Goal: Information Seeking & Learning: Learn about a topic

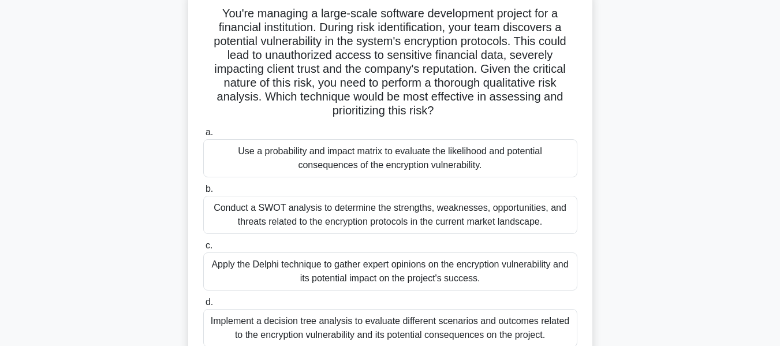
scroll to position [87, 0]
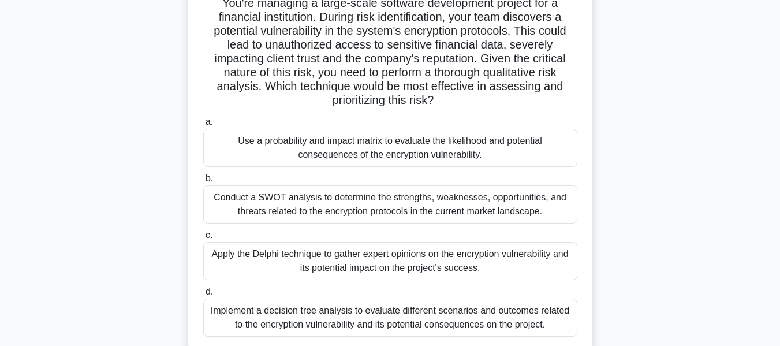
click at [414, 318] on div "Implement a decision tree analysis to evaluate different scenarios and outcomes…" at bounding box center [390, 318] width 374 height 38
click at [203, 296] on input "d. Implement a decision tree analysis to evaluate different scenarios and outco…" at bounding box center [203, 292] width 0 height 8
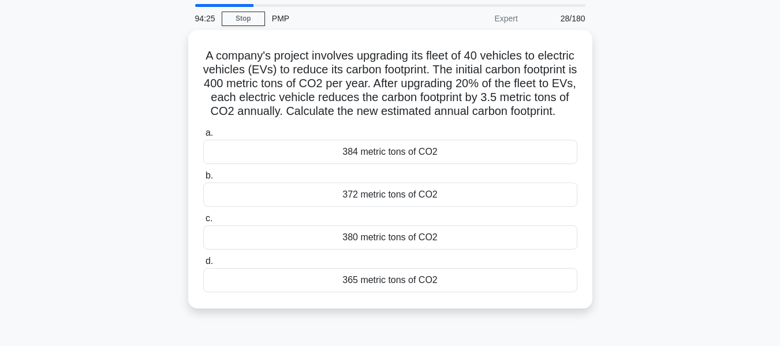
scroll to position [43, 0]
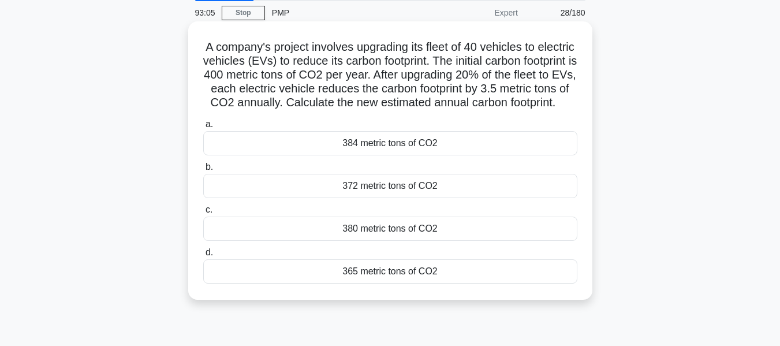
click at [384, 198] on div "372 metric tons of CO2" at bounding box center [390, 186] width 374 height 24
click at [203, 171] on input "b. 372 metric tons of CO2" at bounding box center [203, 167] width 0 height 8
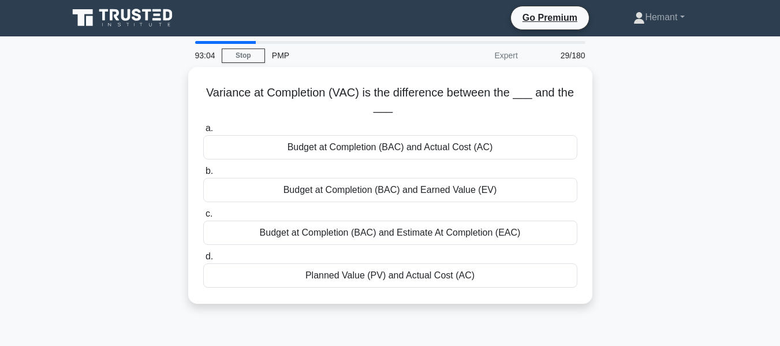
scroll to position [0, 0]
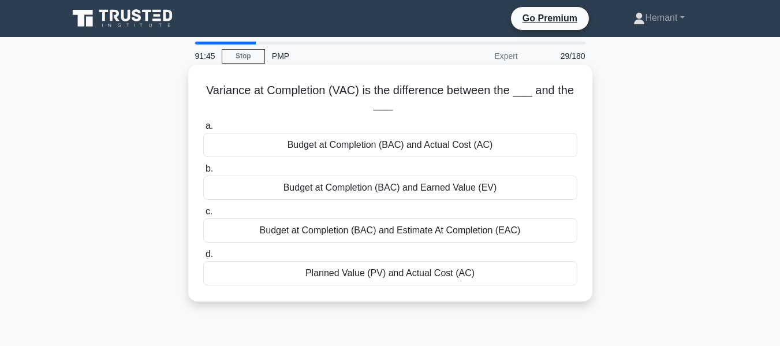
click at [388, 230] on div "Budget at Completion (BAC) and Estimate At Completion (EAC)" at bounding box center [390, 230] width 374 height 24
click at [203, 215] on input "c. Budget at Completion (BAC) and Estimate At Completion (EAC)" at bounding box center [203, 212] width 0 height 8
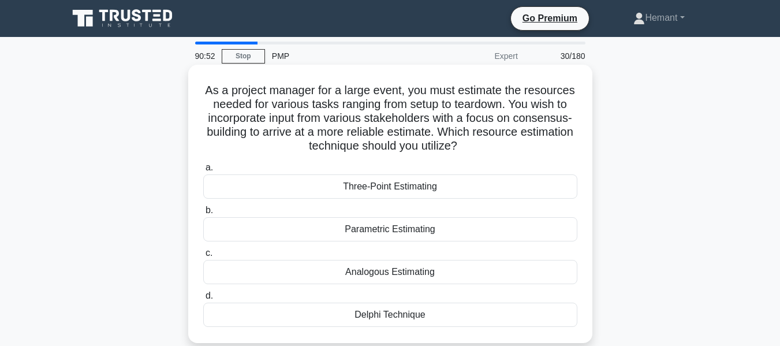
click at [375, 189] on div "Three-Point Estimating" at bounding box center [390, 186] width 374 height 24
click at [203, 172] on input "a. Three-Point Estimating" at bounding box center [203, 168] width 0 height 8
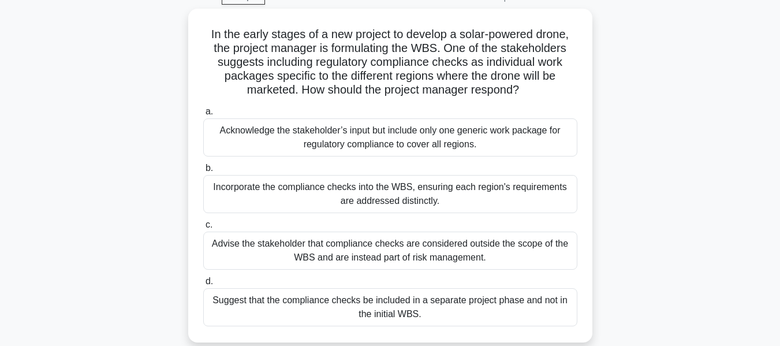
scroll to position [58, 0]
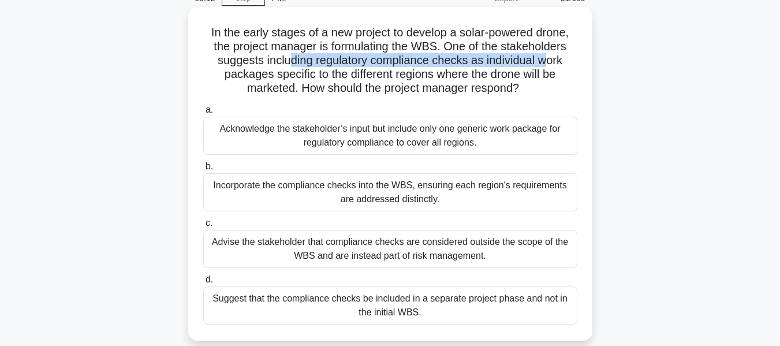
drag, startPoint x: 286, startPoint y: 64, endPoint x: 546, endPoint y: 67, distance: 260.0
click at [546, 67] on h5 "In the early stages of a new project to develop a solar-powered drone, the proj…" at bounding box center [390, 60] width 377 height 70
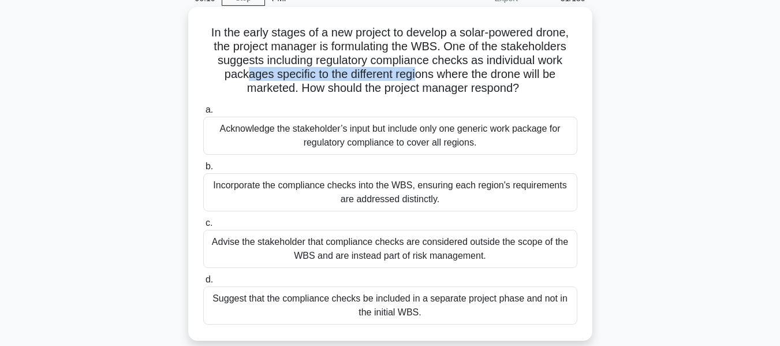
drag, startPoint x: 244, startPoint y: 74, endPoint x: 419, endPoint y: 78, distance: 175.7
click at [419, 78] on h5 "In the early stages of a new project to develop a solar-powered drone, the proj…" at bounding box center [390, 60] width 377 height 70
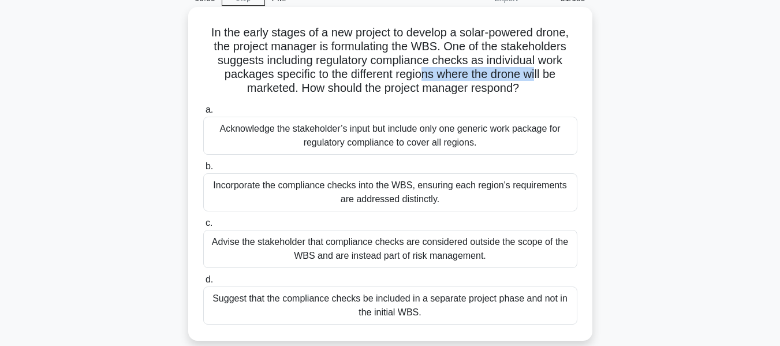
drag, startPoint x: 422, startPoint y: 78, endPoint x: 376, endPoint y: 72, distance: 46.6
click at [539, 77] on h5 "In the early stages of a new project to develop a solar-powered drone, the proj…" at bounding box center [390, 60] width 377 height 70
drag, startPoint x: 250, startPoint y: 88, endPoint x: 273, endPoint y: 90, distance: 22.6
click at [273, 90] on h5 "In the early stages of a new project to develop a solar-powered drone, the proj…" at bounding box center [390, 60] width 377 height 70
click at [370, 198] on div "Incorporate the compliance checks into the WBS, ensuring each region's requirem…" at bounding box center [390, 192] width 374 height 38
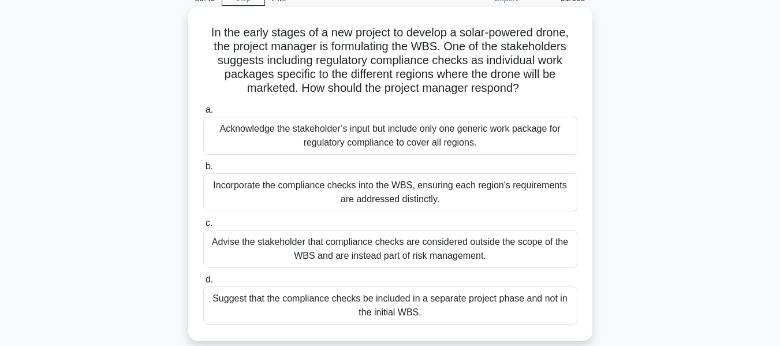
click at [203, 170] on input "b. Incorporate the compliance checks into the WBS, ensuring each region's requi…" at bounding box center [203, 167] width 0 height 8
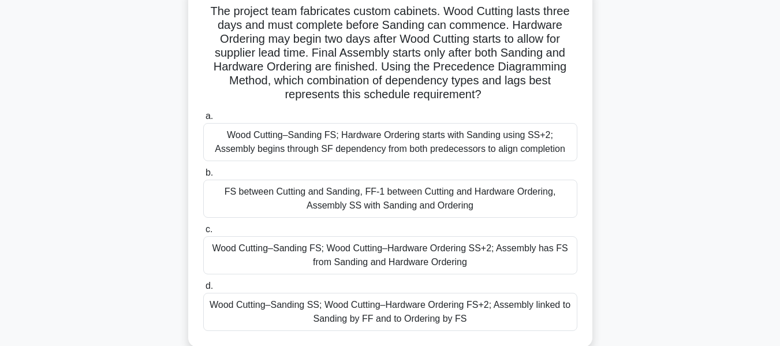
scroll to position [86, 0]
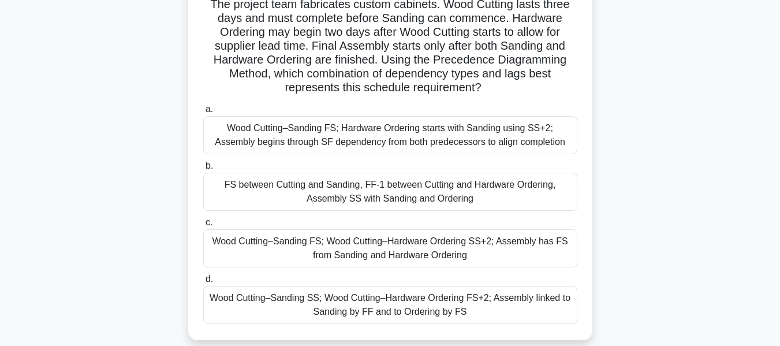
click at [362, 255] on div "Wood Cutting–Sanding FS; Wood Cutting–Hardware Ordering SS+2; Assembly has FS f…" at bounding box center [390, 248] width 374 height 38
click at [203, 226] on input "c. Wood Cutting–Sanding FS; Wood Cutting–Hardware Ordering SS+2; Assembly has F…" at bounding box center [203, 223] width 0 height 8
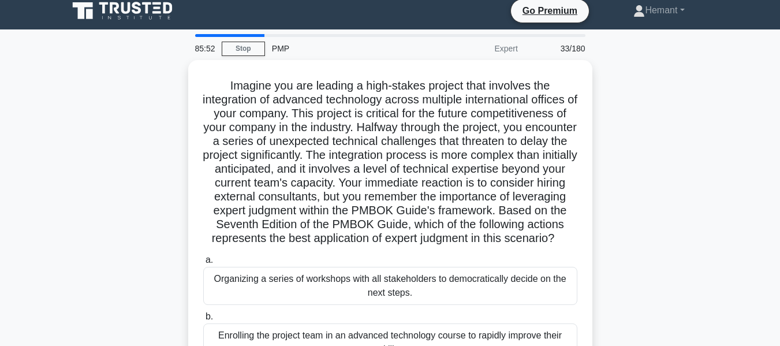
scroll to position [0, 0]
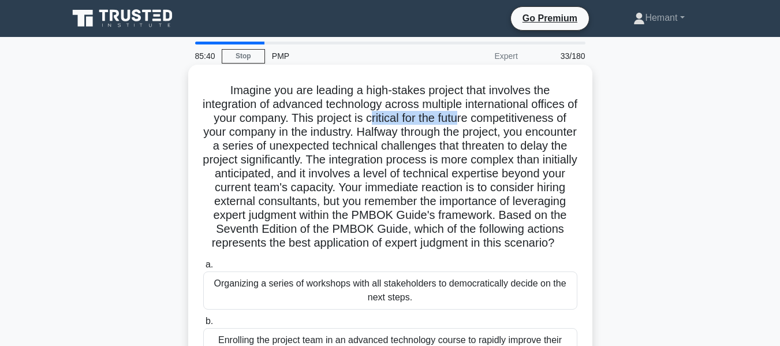
drag, startPoint x: 443, startPoint y: 121, endPoint x: 537, endPoint y: 124, distance: 93.6
click at [537, 124] on h5 "Imagine you are leading a high-stakes project that involves the integration of …" at bounding box center [390, 167] width 377 height 168
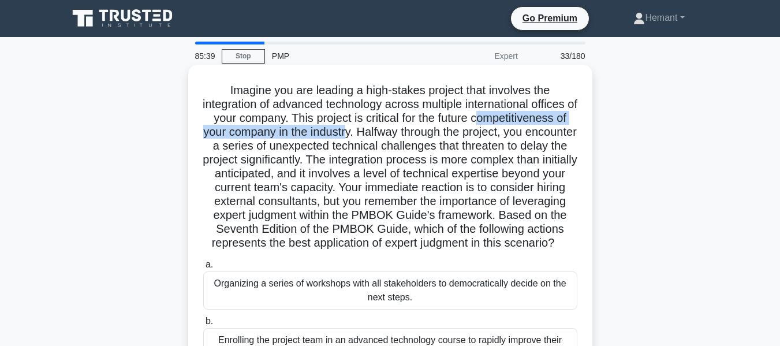
drag, startPoint x: 211, startPoint y: 133, endPoint x: 453, endPoint y: 133, distance: 242.6
click at [453, 133] on h5 "Imagine you are leading a high-stakes project that involves the integration of …" at bounding box center [390, 167] width 377 height 168
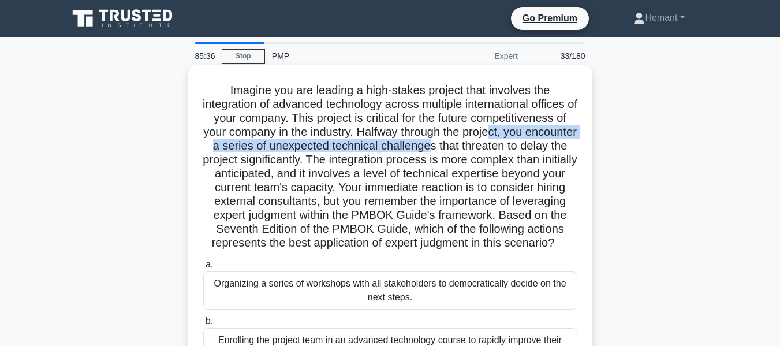
drag, startPoint x: 232, startPoint y: 147, endPoint x: 549, endPoint y: 147, distance: 316.6
click at [549, 147] on h5 "Imagine you are leading a high-stakes project that involves the integration of …" at bounding box center [390, 167] width 377 height 168
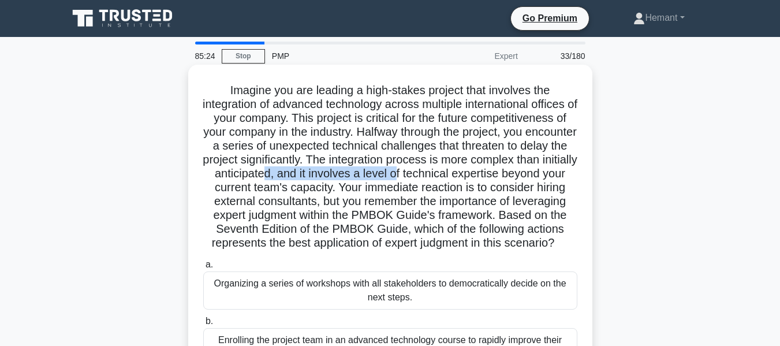
drag, startPoint x: 417, startPoint y: 170, endPoint x: 553, endPoint y: 174, distance: 136.4
click at [553, 174] on h5 "Imagine you are leading a high-stakes project that involves the integration of …" at bounding box center [390, 167] width 377 height 168
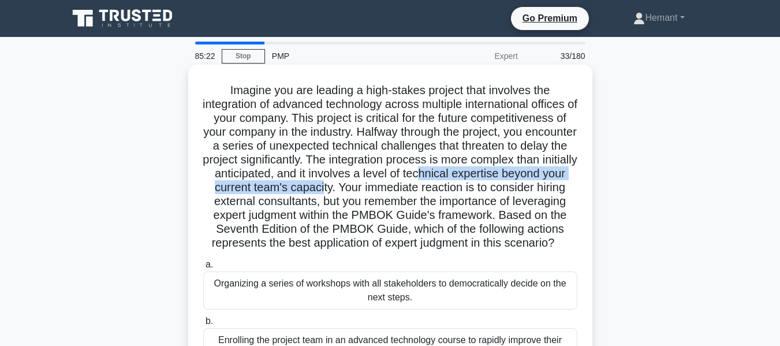
drag, startPoint x: 248, startPoint y: 186, endPoint x: 511, endPoint y: 187, distance: 262.3
click at [511, 187] on h5 "Imagine you are leading a high-stakes project that involves the integration of …" at bounding box center [390, 167] width 377 height 168
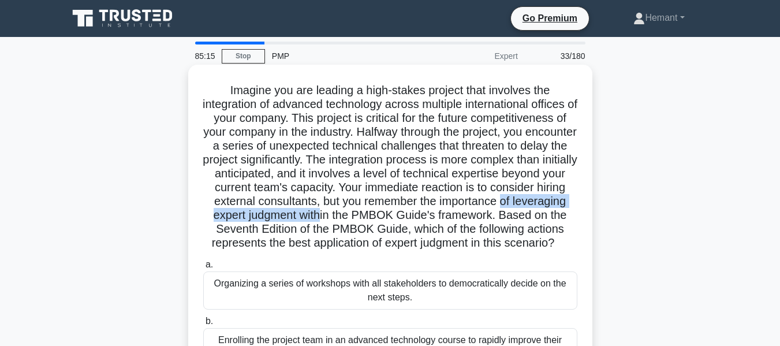
drag, startPoint x: 355, startPoint y: 214, endPoint x: 536, endPoint y: 218, distance: 180.8
click at [536, 218] on h5 "Imagine you are leading a high-stakes project that involves the integration of …" at bounding box center [390, 167] width 377 height 168
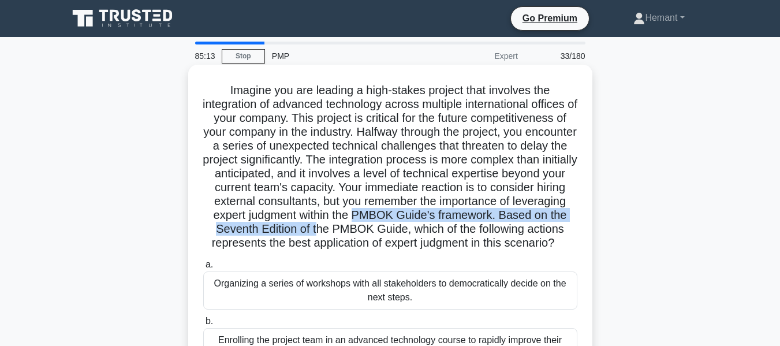
drag, startPoint x: 221, startPoint y: 225, endPoint x: 546, endPoint y: 233, distance: 325.3
click at [546, 233] on h5 "Imagine you are leading a high-stakes project that involves the integration of …" at bounding box center [390, 167] width 377 height 168
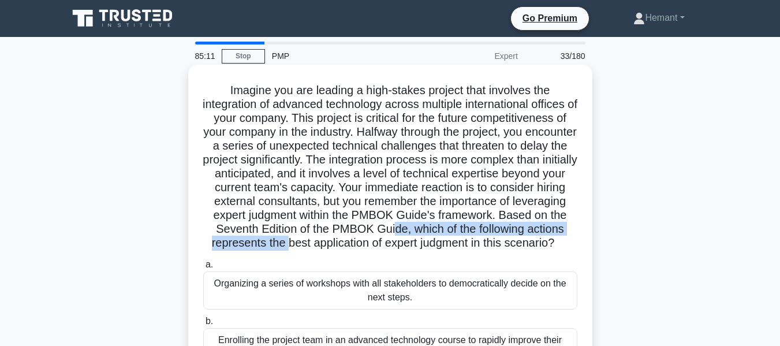
drag, startPoint x: 282, startPoint y: 241, endPoint x: 540, endPoint y: 243, distance: 257.7
click at [540, 243] on h5 "Imagine you are leading a high-stakes project that involves the integration of …" at bounding box center [390, 167] width 377 height 168
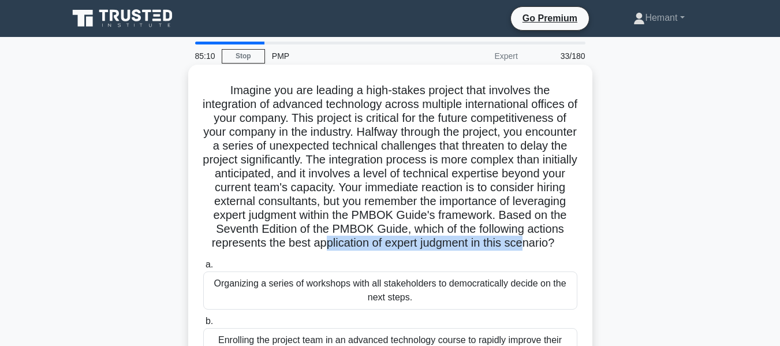
drag, startPoint x: 272, startPoint y: 252, endPoint x: 473, endPoint y: 259, distance: 201.7
click at [473, 251] on h5 "Imagine you are leading a high-stakes project that involves the integration of …" at bounding box center [390, 167] width 377 height 168
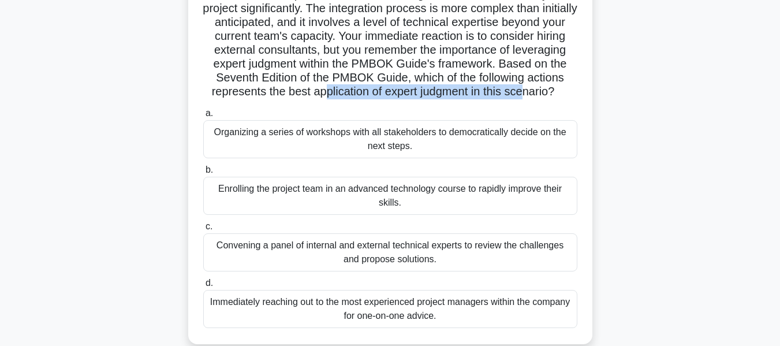
scroll to position [173, 0]
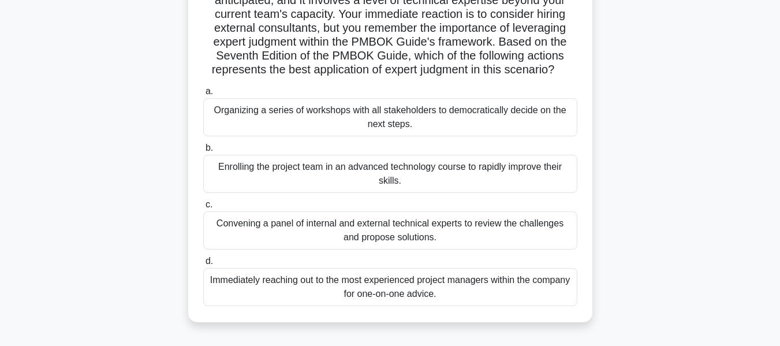
click at [391, 247] on div "Convening a panel of internal and external technical experts to review the chal…" at bounding box center [390, 230] width 374 height 38
click at [203, 209] on input "c. Convening a panel of internal and external technical experts to review the c…" at bounding box center [203, 205] width 0 height 8
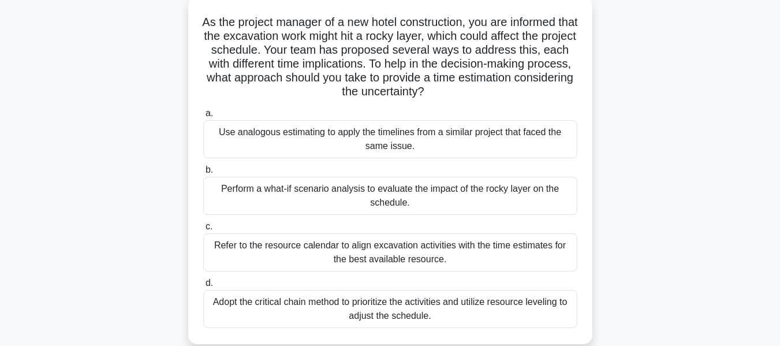
scroll to position [68, 0]
drag, startPoint x: 422, startPoint y: 50, endPoint x: 561, endPoint y: 54, distance: 139.3
click at [561, 54] on h5 "As the project manager of a new hotel construction, you are informed that the e…" at bounding box center [390, 58] width 377 height 84
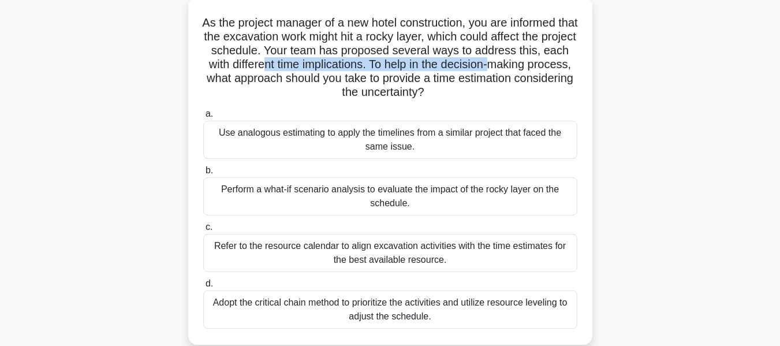
drag, startPoint x: 299, startPoint y: 63, endPoint x: 533, endPoint y: 64, distance: 233.4
click at [533, 64] on h5 "As the project manager of a new hotel construction, you are informed that the e…" at bounding box center [390, 58] width 377 height 84
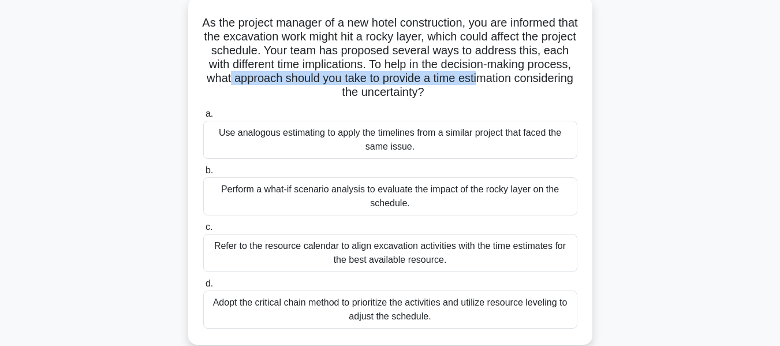
drag, startPoint x: 281, startPoint y: 78, endPoint x: 539, endPoint y: 80, distance: 257.7
click at [539, 80] on h5 "As the project manager of a new hotel construction, you are informed that the e…" at bounding box center [390, 58] width 377 height 84
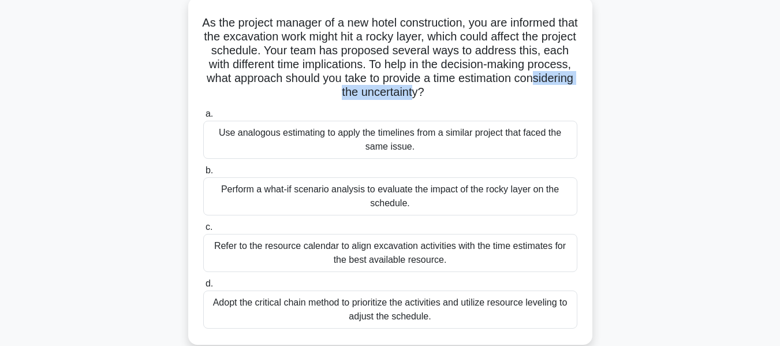
drag, startPoint x: 325, startPoint y: 92, endPoint x: 446, endPoint y: 92, distance: 120.7
click at [446, 92] on h5 "As the project manager of a new hotel construction, you are informed that the e…" at bounding box center [390, 58] width 377 height 84
click at [392, 192] on div "Perform a what-if scenario analysis to evaluate the impact of the rocky layer o…" at bounding box center [390, 196] width 374 height 38
click at [203, 174] on input "b. Perform a what-if scenario analysis to evaluate the impact of the rocky laye…" at bounding box center [203, 171] width 0 height 8
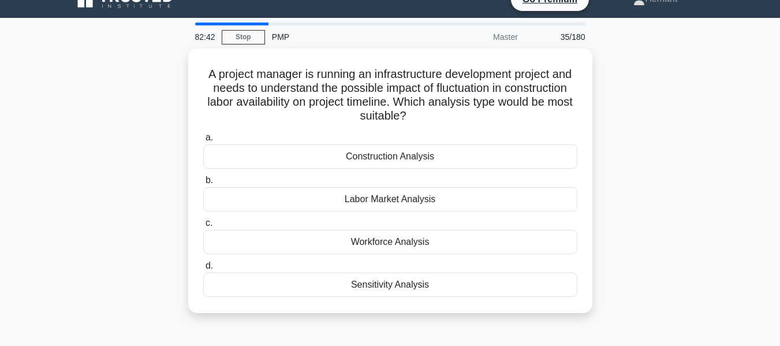
scroll to position [22, 0]
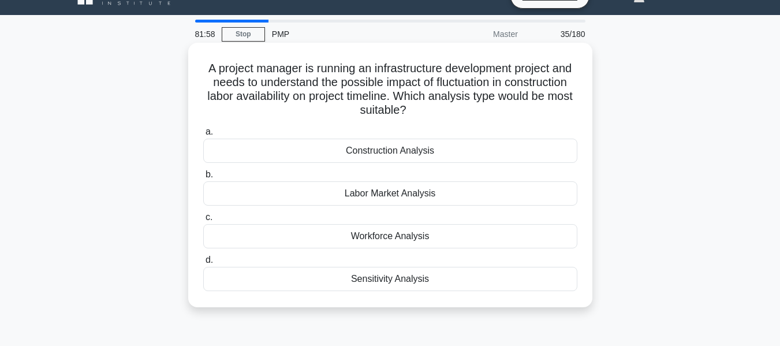
click at [407, 282] on div "Sensitivity Analysis" at bounding box center [390, 279] width 374 height 24
click at [203, 264] on input "d. Sensitivity Analysis" at bounding box center [203, 260] width 0 height 8
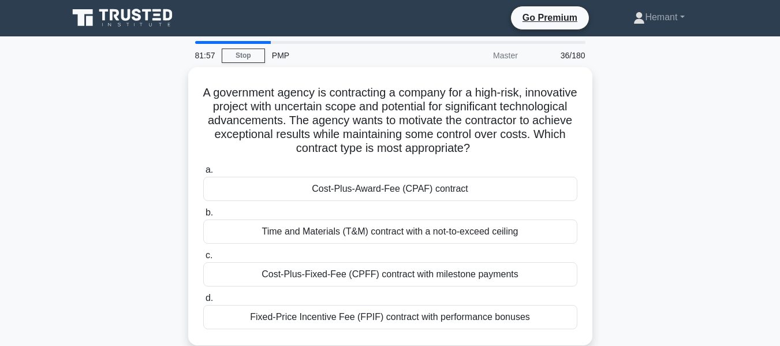
scroll to position [0, 0]
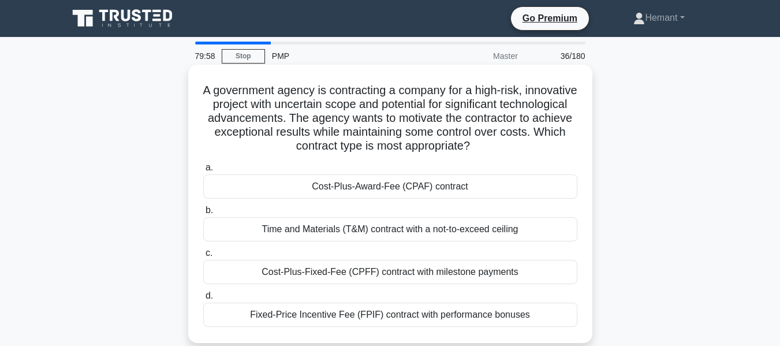
click at [376, 189] on div "Cost-Plus-Award-Fee (CPAF) contract" at bounding box center [390, 186] width 374 height 24
click at [203, 172] on input "a. Cost-Plus-Award-Fee (CPAF) contract" at bounding box center [203, 168] width 0 height 8
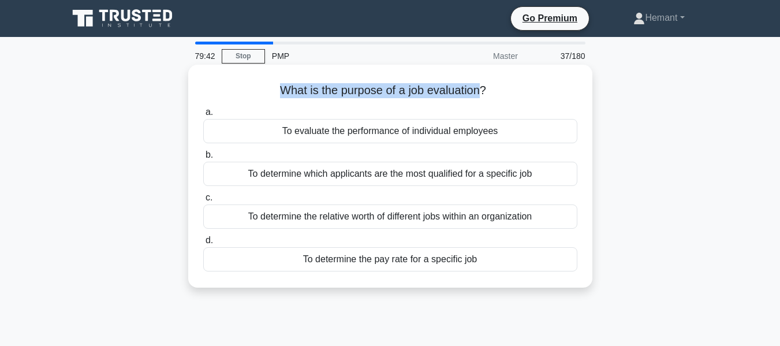
drag, startPoint x: 281, startPoint y: 89, endPoint x: 480, endPoint y: 98, distance: 198.9
click at [480, 98] on h5 "What is the purpose of a job evaluation? .spinner_0XTQ{transform-origin:center;…" at bounding box center [390, 90] width 377 height 15
copy h5 "What is the purpose of a job evaluation"
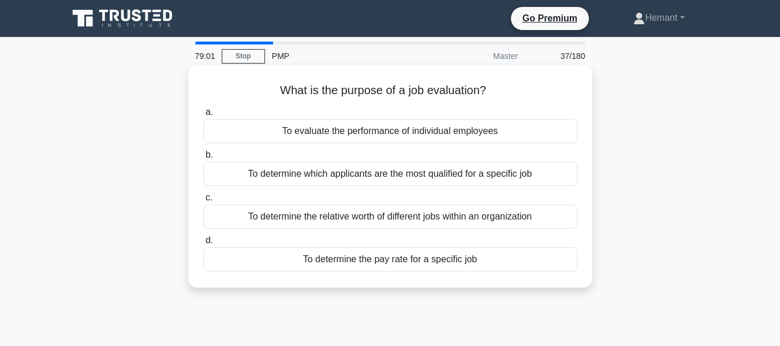
click at [381, 217] on div "To determine the relative worth of different jobs within an organization" at bounding box center [390, 217] width 374 height 24
click at [203, 202] on input "c. To determine the relative worth of different jobs within an organization" at bounding box center [203, 198] width 0 height 8
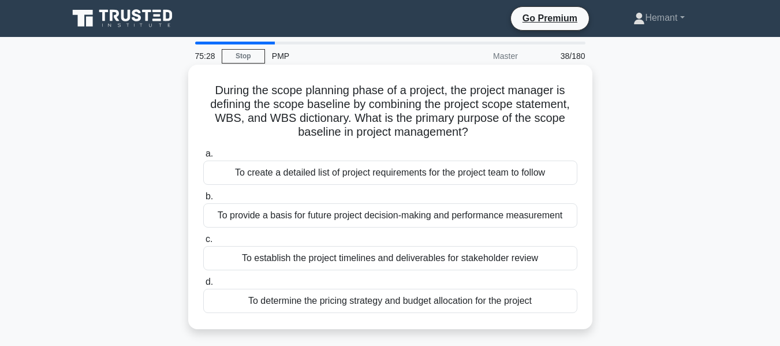
click at [371, 218] on div "To provide a basis for future project decision-making and performance measureme…" at bounding box center [390, 215] width 374 height 24
click at [203, 200] on input "b. To provide a basis for future project decision-making and performance measur…" at bounding box center [203, 197] width 0 height 8
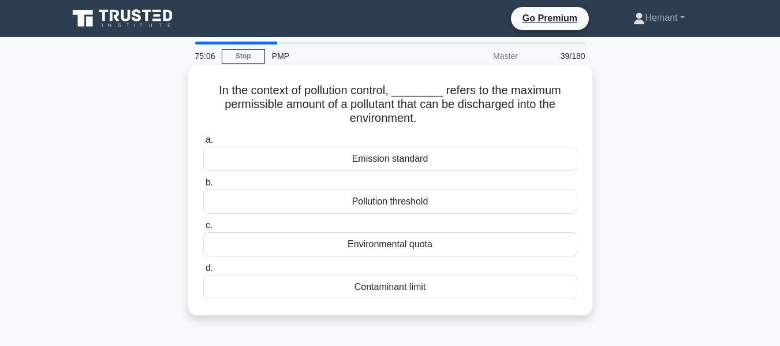
drag, startPoint x: 444, startPoint y: 91, endPoint x: 444, endPoint y: 113, distance: 21.4
click at [444, 113] on h5 "In the context of pollution control, ________ refers to the maximum permissible…" at bounding box center [390, 104] width 377 height 43
copy h5 "refers to the maximum permissible amount of a pollutant that can be discharged …"
click at [386, 162] on div "Emission standard" at bounding box center [390, 159] width 374 height 24
click at [203, 144] on input "a. Emission standard" at bounding box center [203, 140] width 0 height 8
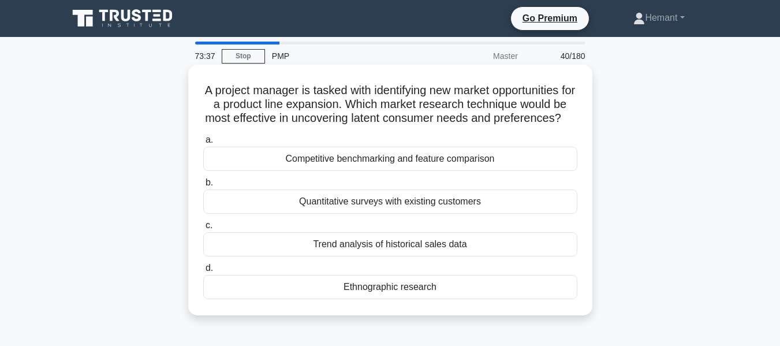
click at [401, 171] on div "Competitive benchmarking and feature comparison" at bounding box center [390, 159] width 374 height 24
click at [203, 144] on input "a. Competitive benchmarking and feature comparison" at bounding box center [203, 140] width 0 height 8
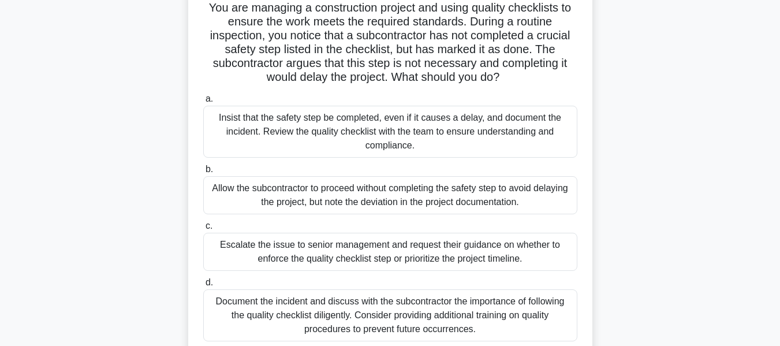
scroll to position [82, 0]
click at [417, 314] on div "Document the incident and discuss with the subcontractor the importance of foll…" at bounding box center [390, 316] width 374 height 52
click at [203, 287] on input "d. Document the incident and discuss with the subcontractor the importance of f…" at bounding box center [203, 284] width 0 height 8
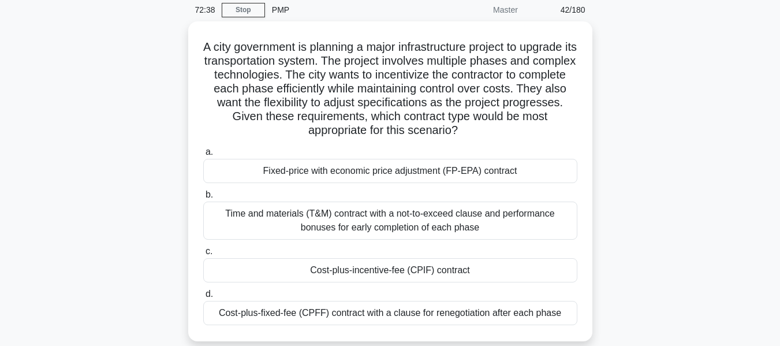
scroll to position [52, 0]
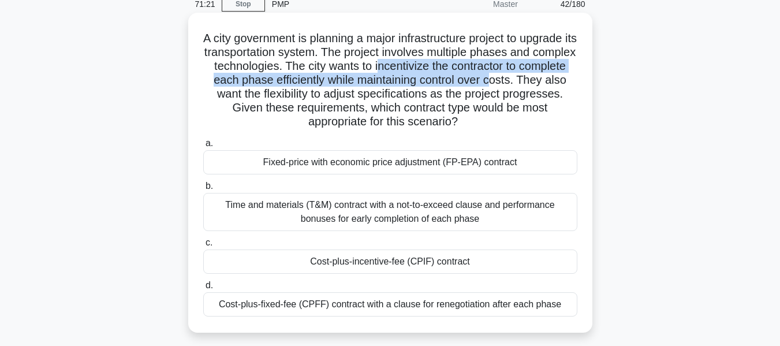
drag, startPoint x: 425, startPoint y: 65, endPoint x: 549, endPoint y: 78, distance: 125.4
click at [549, 78] on h5 "A city government is planning a major infrastructure project to upgrade its tra…" at bounding box center [390, 80] width 377 height 98
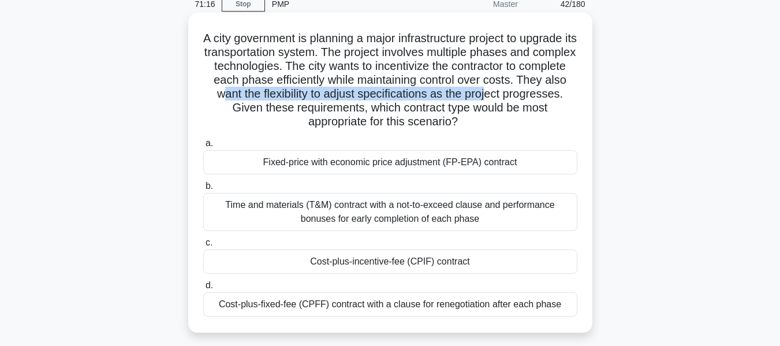
drag, startPoint x: 281, startPoint y: 94, endPoint x: 549, endPoint y: 101, distance: 268.1
click at [549, 101] on h5 "A city government is planning a major infrastructure project to upgrade its tra…" at bounding box center [390, 80] width 377 height 98
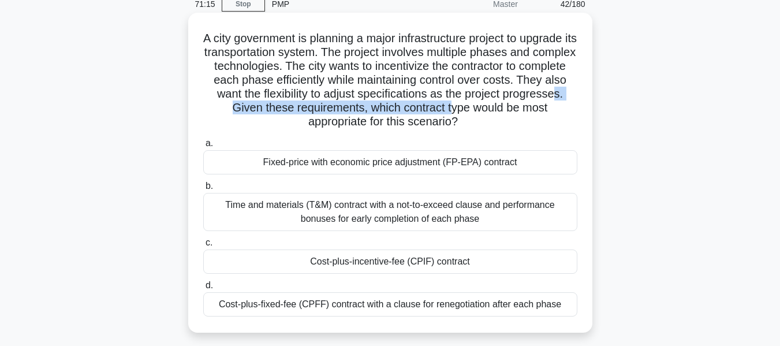
drag, startPoint x: 261, startPoint y: 109, endPoint x: 500, endPoint y: 113, distance: 238.6
click at [500, 113] on h5 "A city government is planning a major infrastructure project to upgrade its tra…" at bounding box center [390, 80] width 377 height 98
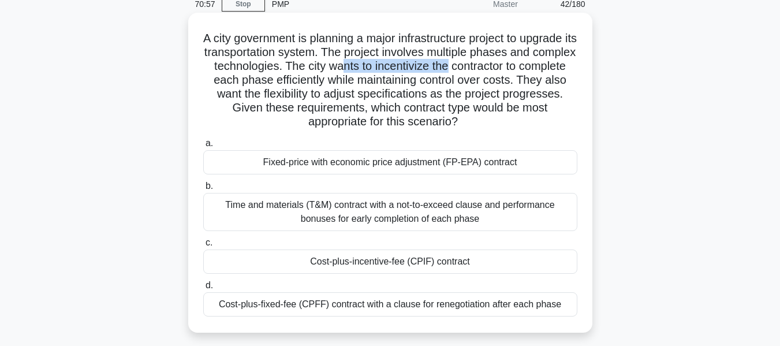
drag, startPoint x: 393, startPoint y: 67, endPoint x: 500, endPoint y: 67, distance: 107.5
click at [500, 67] on h5 "A city government is planning a major infrastructure project to upgrade its tra…" at bounding box center [390, 80] width 377 height 98
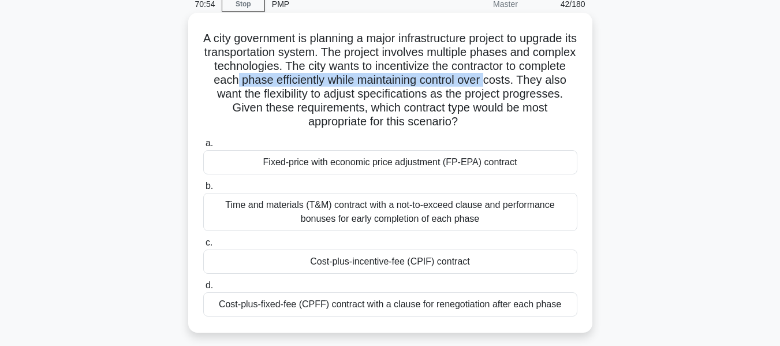
drag, startPoint x: 288, startPoint y: 81, endPoint x: 544, endPoint y: 83, distance: 256.5
click at [544, 83] on h5 "A city government is planning a major infrastructure project to upgrade its tra…" at bounding box center [390, 80] width 377 height 98
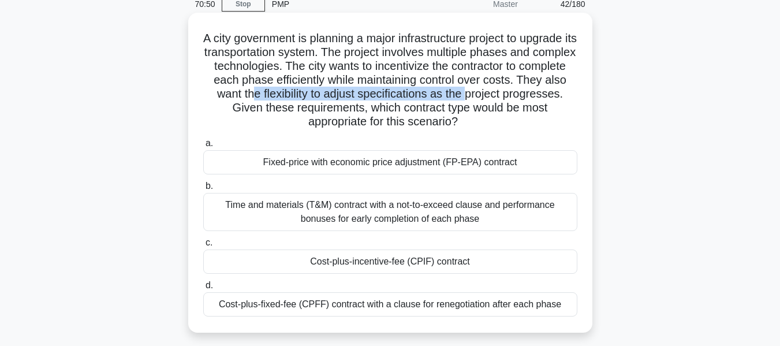
drag, startPoint x: 308, startPoint y: 95, endPoint x: 529, endPoint y: 95, distance: 220.7
click at [529, 95] on h5 "A city government is planning a major infrastructure project to upgrade its tra…" at bounding box center [390, 80] width 377 height 98
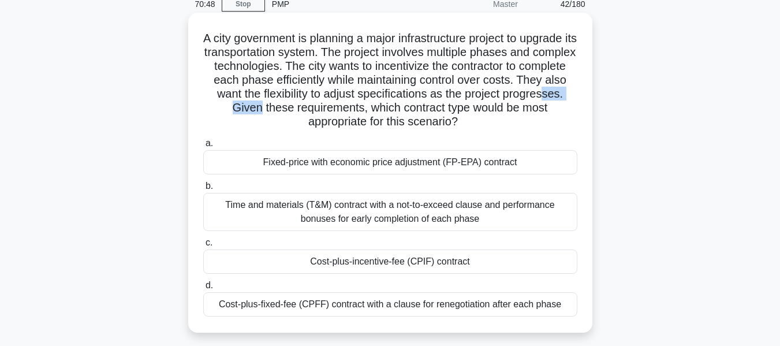
drag, startPoint x: 250, startPoint y: 106, endPoint x: 305, endPoint y: 110, distance: 55.0
click at [305, 110] on h5 "A city government is planning a major infrastructure project to upgrade its tra…" at bounding box center [390, 80] width 377 height 98
click at [398, 304] on div "Cost-plus-fixed-fee (CPFF) contract with a clause for renegotiation after each …" at bounding box center [390, 304] width 374 height 24
click at [203, 289] on input "d. Cost-plus-fixed-fee (CPFF) contract with a clause for renegotiation after ea…" at bounding box center [203, 286] width 0 height 8
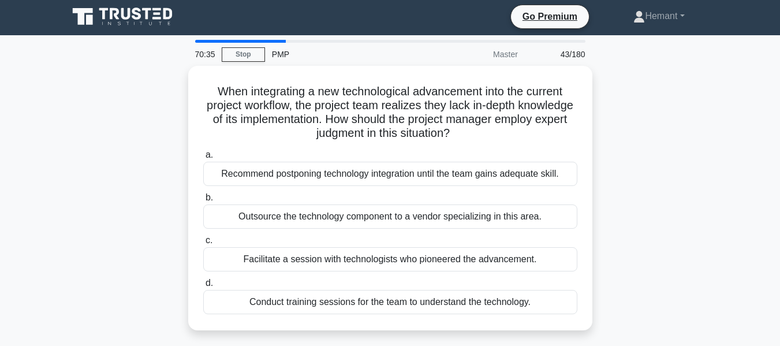
scroll to position [0, 0]
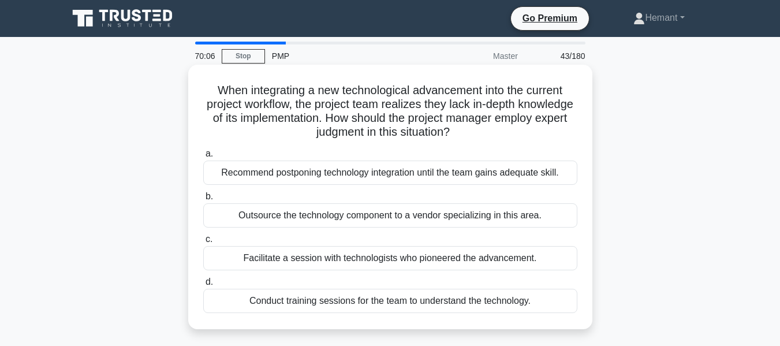
click at [365, 256] on div "Facilitate a session with technologists who pioneered the advancement." at bounding box center [390, 258] width 374 height 24
click at [203, 243] on input "c. Facilitate a session with technologists who pioneered the advancement." at bounding box center [203, 240] width 0 height 8
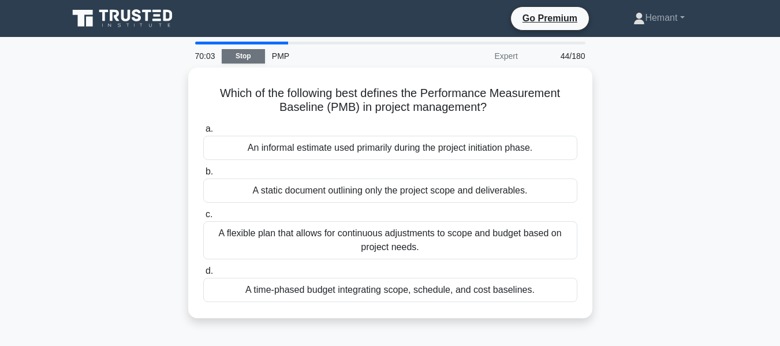
click at [243, 55] on link "Stop" at bounding box center [243, 56] width 43 height 14
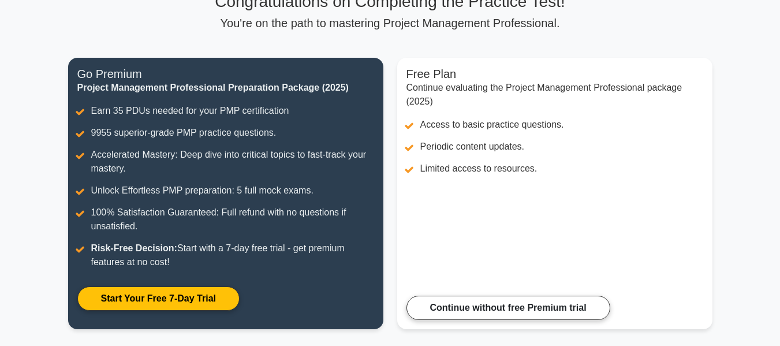
scroll to position [99, 0]
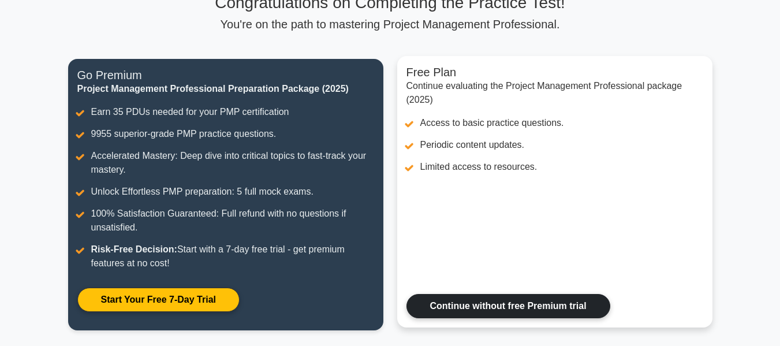
click at [539, 302] on link "Continue without free Premium trial" at bounding box center [509, 306] width 204 height 24
